Goal: Obtain resource: Download file/media

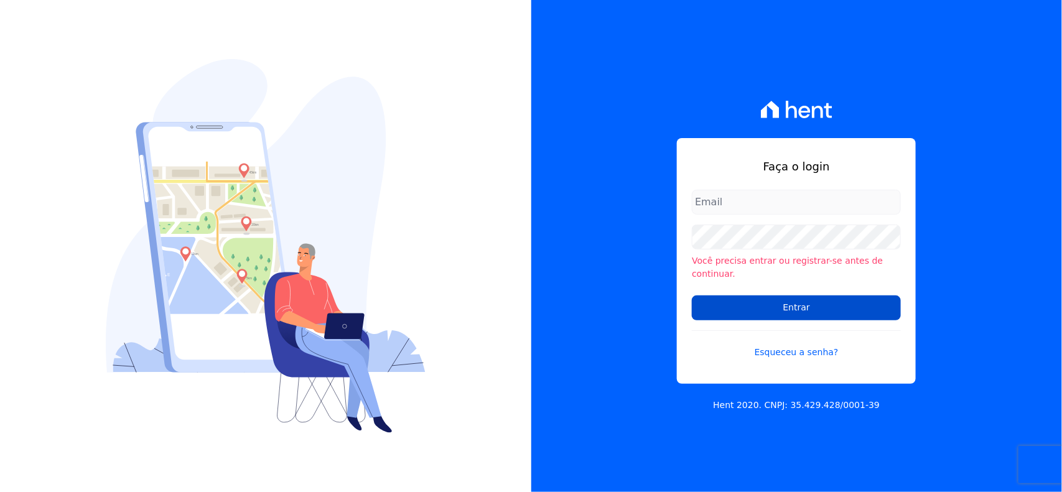
type input "[EMAIL_ADDRESS][DOMAIN_NAME]"
click at [789, 302] on input "Entrar" at bounding box center [796, 308] width 209 height 25
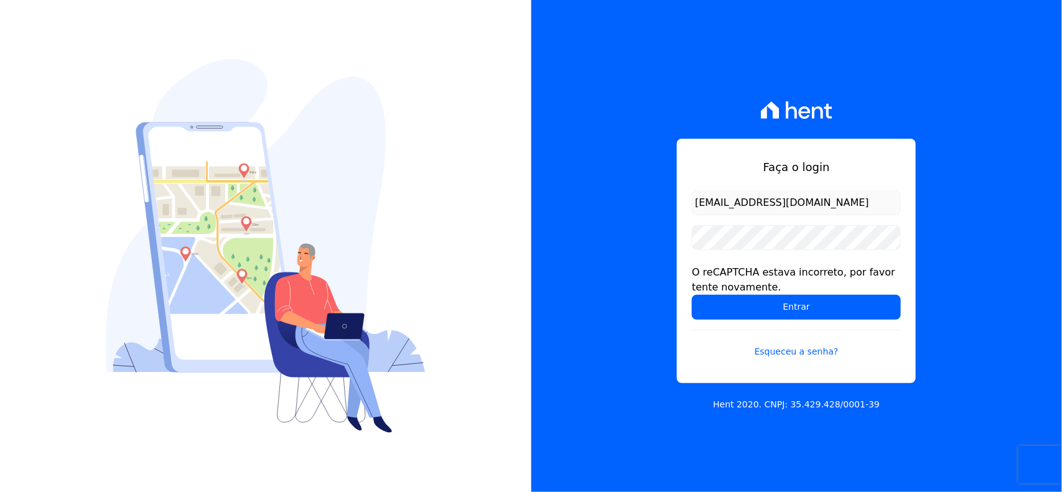
click at [789, 302] on input "Entrar" at bounding box center [796, 307] width 209 height 25
click at [788, 308] on input "Entrar" at bounding box center [796, 307] width 209 height 25
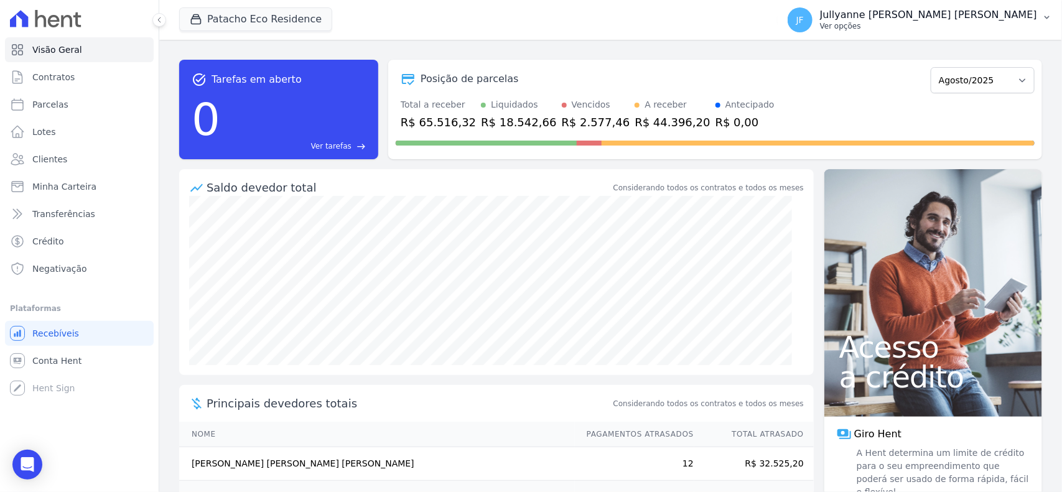
click at [1002, 19] on p "Jullyanne Ferreira Melo" at bounding box center [928, 15] width 217 height 12
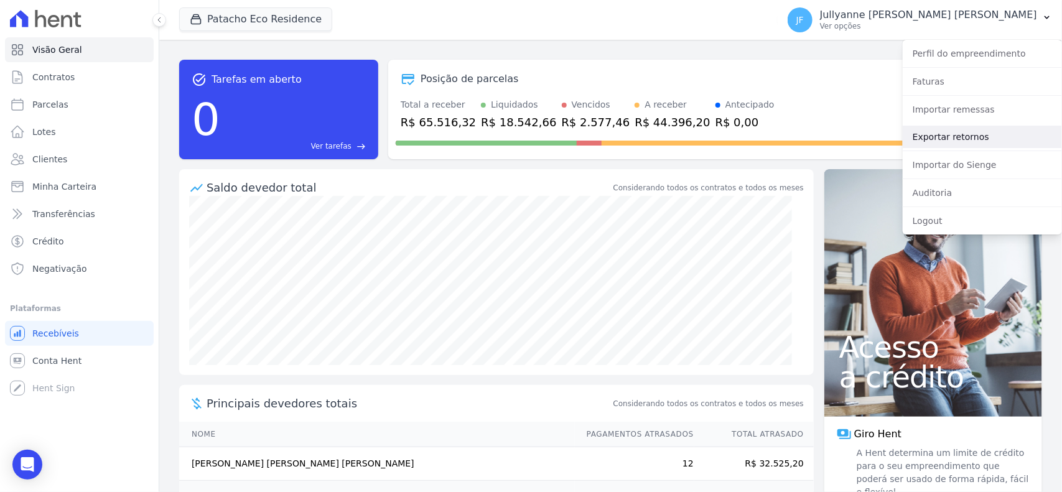
click at [966, 138] on link "Exportar retornos" at bounding box center [982, 137] width 159 height 22
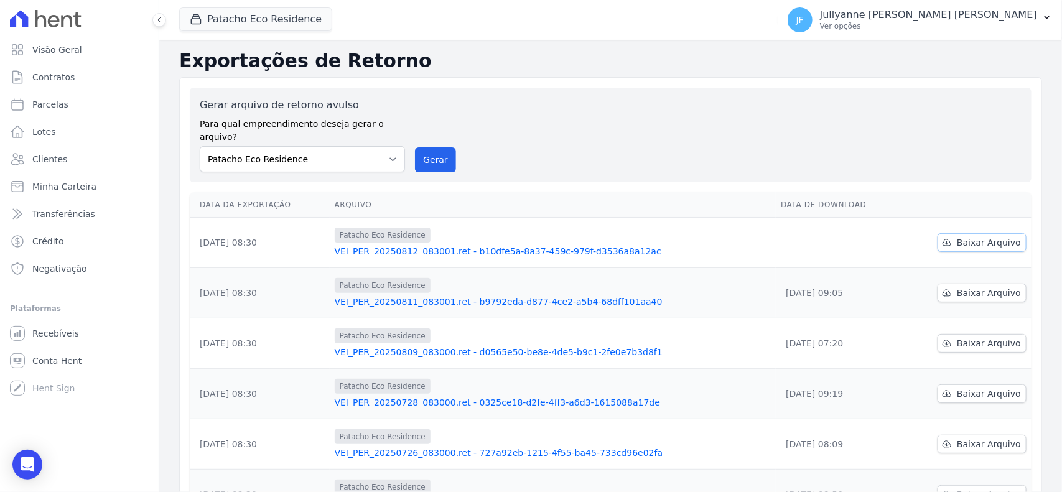
click at [969, 236] on span "Baixar Arquivo" at bounding box center [989, 242] width 64 height 12
